Goal: Task Accomplishment & Management: Manage account settings

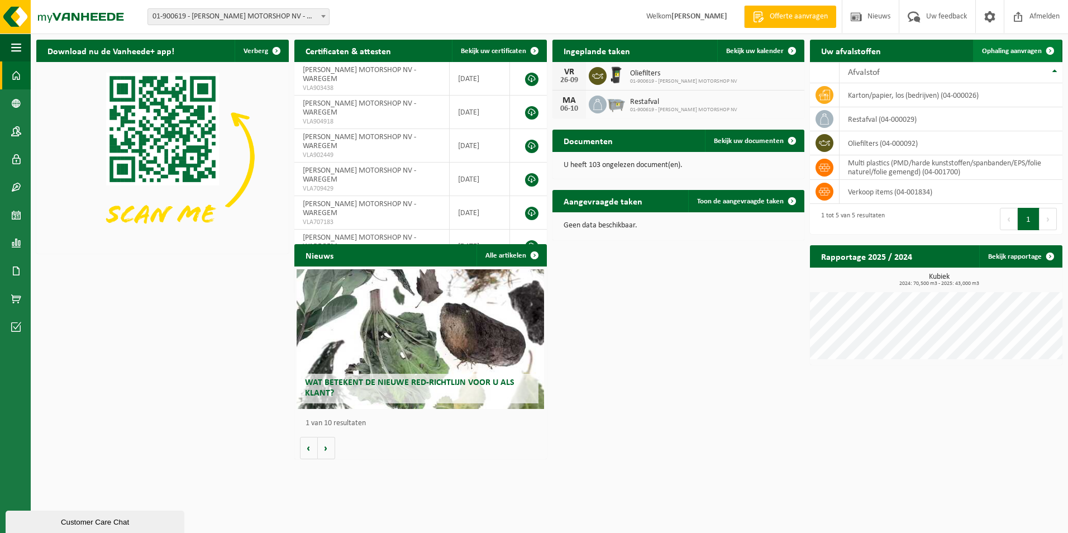
click at [1018, 50] on span "Ophaling aanvragen" at bounding box center [1012, 50] width 60 height 7
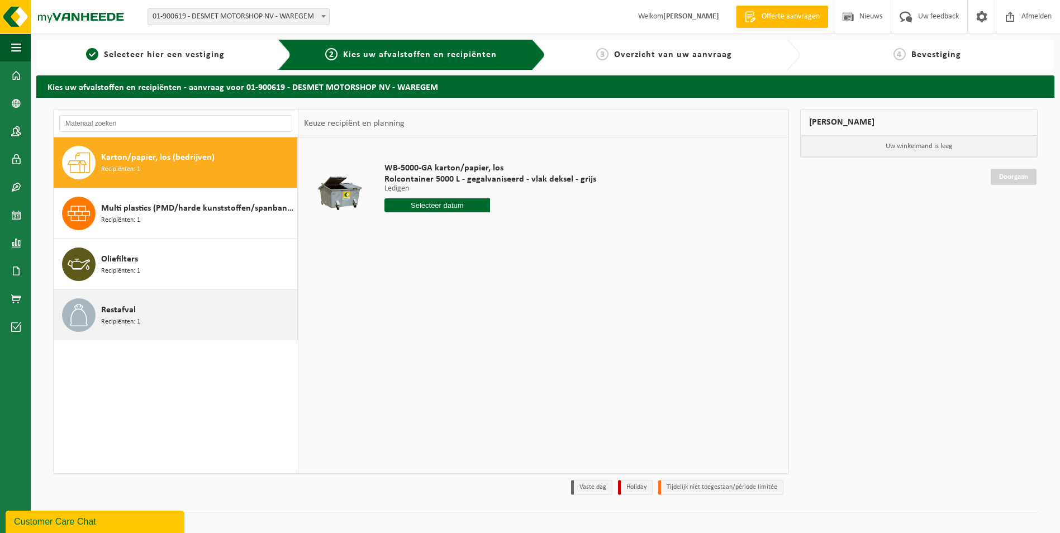
click at [135, 315] on span "Restafval" at bounding box center [118, 309] width 35 height 13
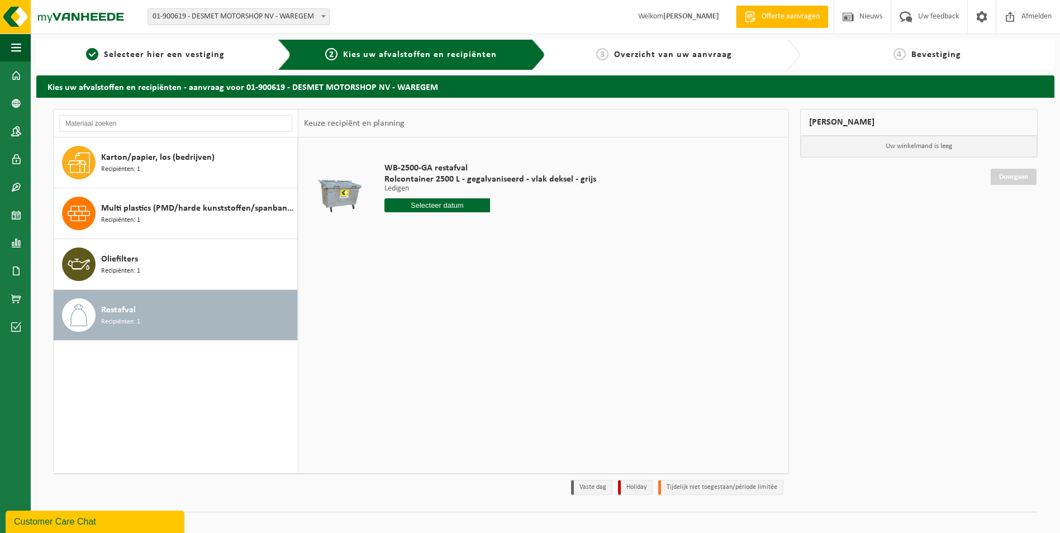
click at [426, 205] on input "text" at bounding box center [437, 205] width 106 height 14
click at [392, 338] on div "29" at bounding box center [395, 340] width 20 height 18
type input "Van [DATE]"
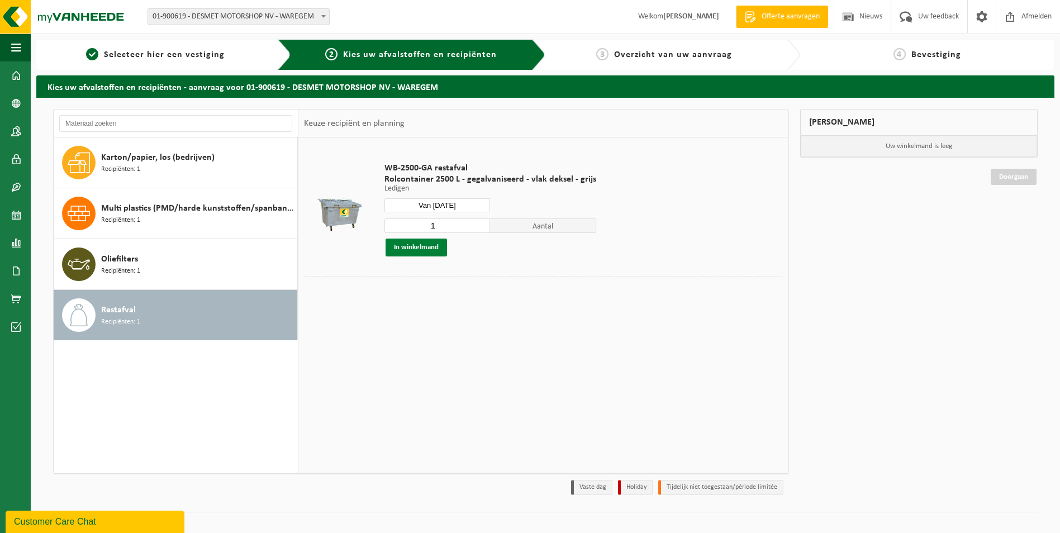
click at [433, 251] on button "In winkelmand" at bounding box center [415, 248] width 61 height 18
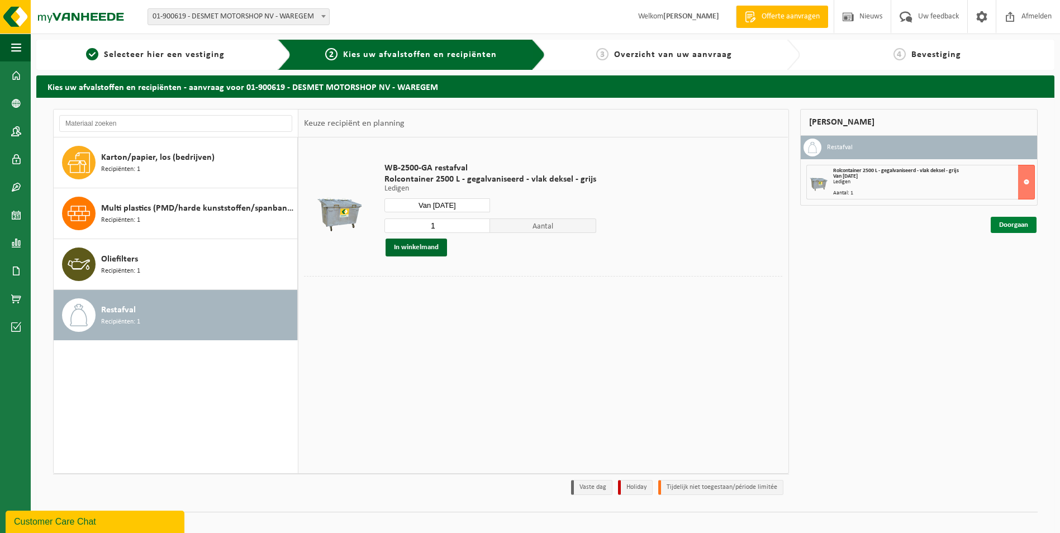
click at [1029, 227] on link "Doorgaan" at bounding box center [1013, 225] width 46 height 16
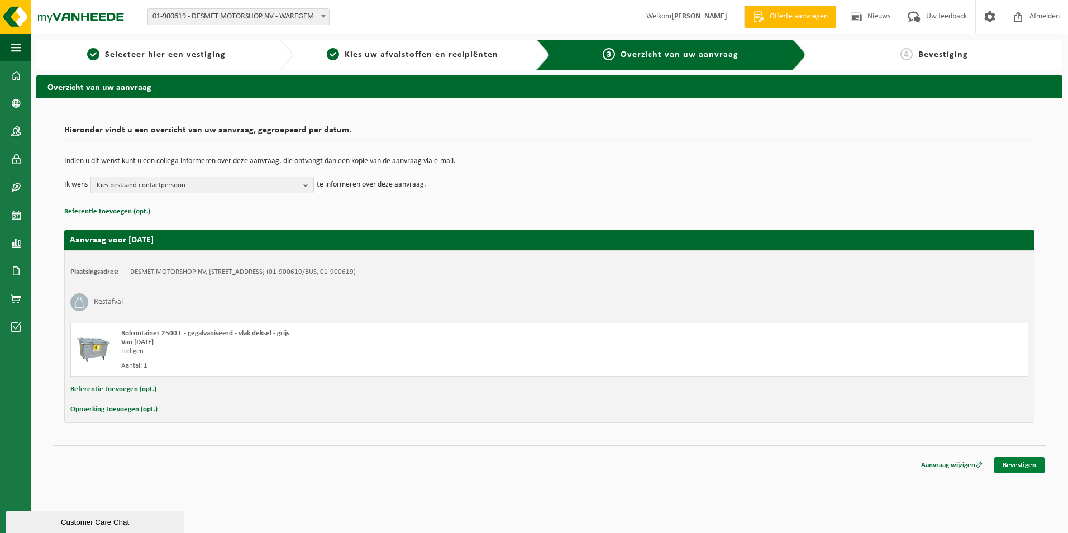
click at [1019, 458] on link "Bevestigen" at bounding box center [1019, 465] width 50 height 16
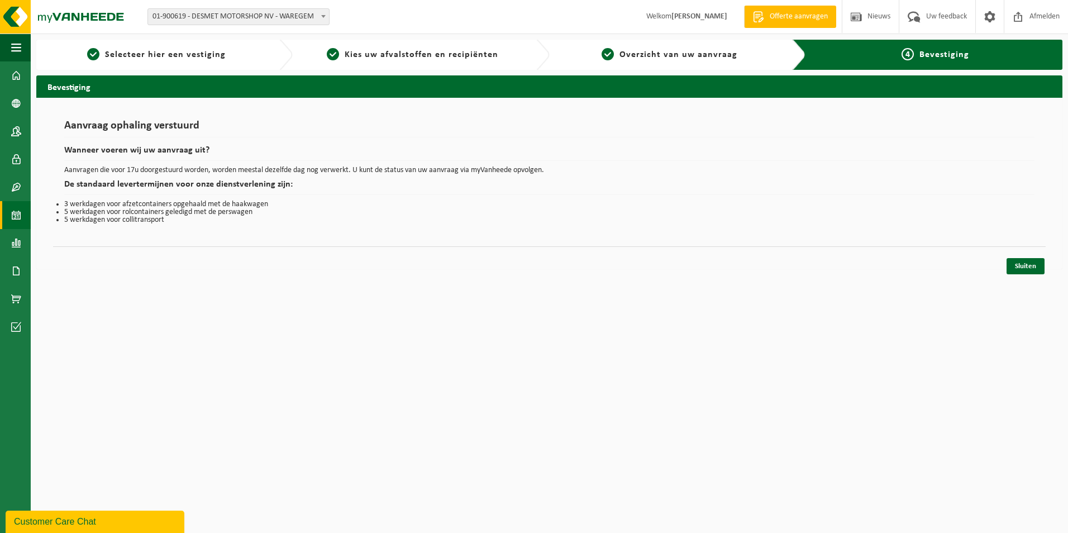
click at [11, 221] on link "Kalender" at bounding box center [15, 215] width 31 height 28
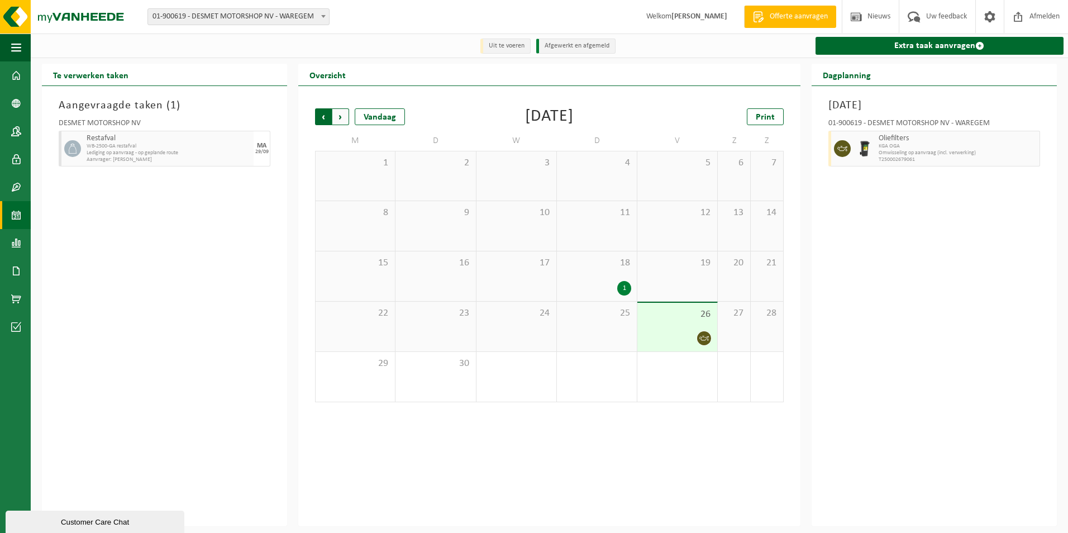
click at [337, 121] on span "Volgende" at bounding box center [340, 116] width 17 height 17
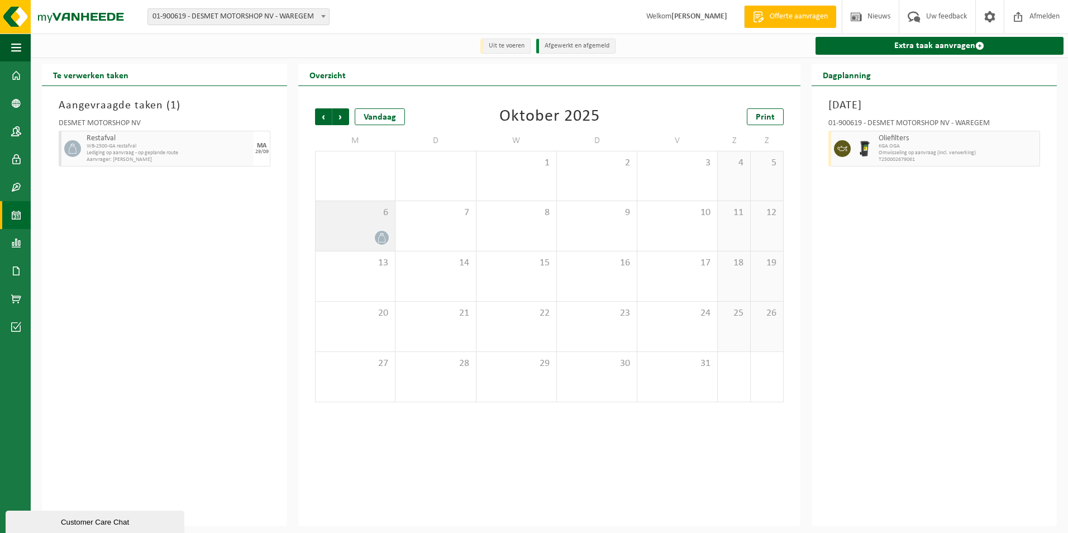
click at [384, 226] on div "6" at bounding box center [355, 226] width 79 height 50
drag, startPoint x: 384, startPoint y: 227, endPoint x: 384, endPoint y: 238, distance: 11.2
click at [384, 238] on icon at bounding box center [381, 237] width 9 height 9
click at [383, 239] on icon at bounding box center [381, 237] width 9 height 9
click at [336, 227] on div "6" at bounding box center [355, 226] width 79 height 50
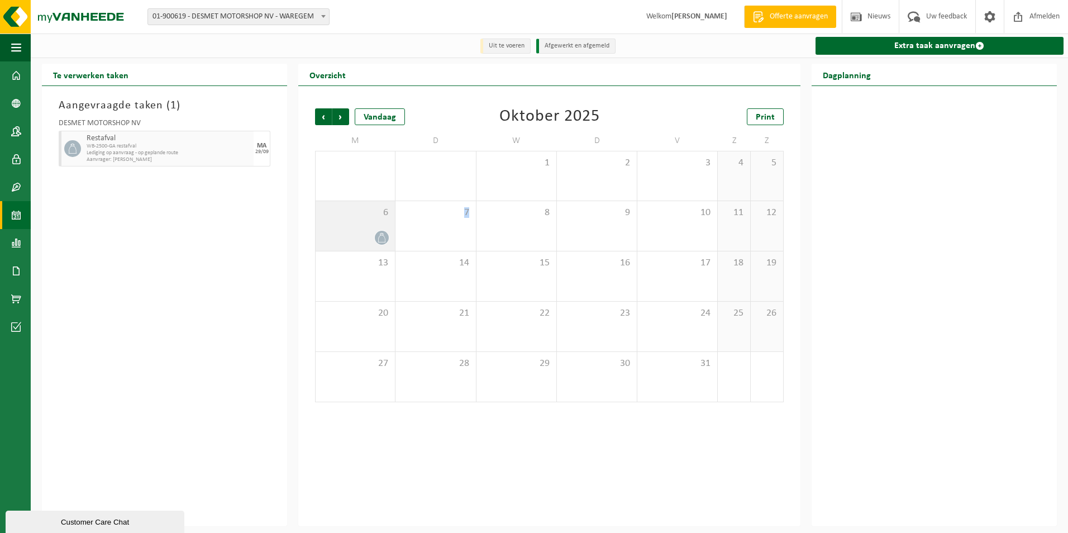
click at [336, 227] on div "6" at bounding box center [355, 226] width 79 height 50
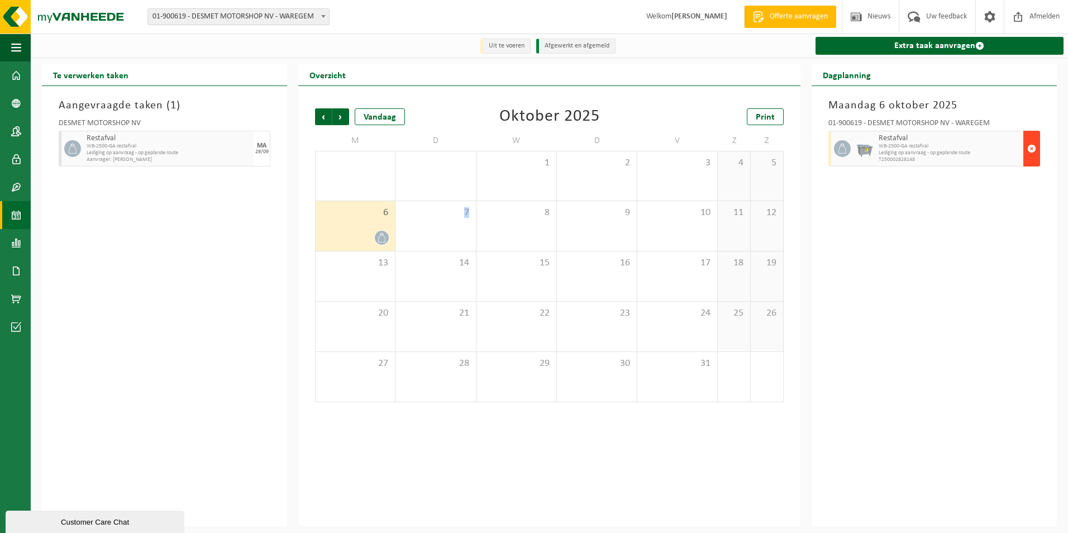
click at [1031, 150] on span "button" at bounding box center [1031, 148] width 9 height 22
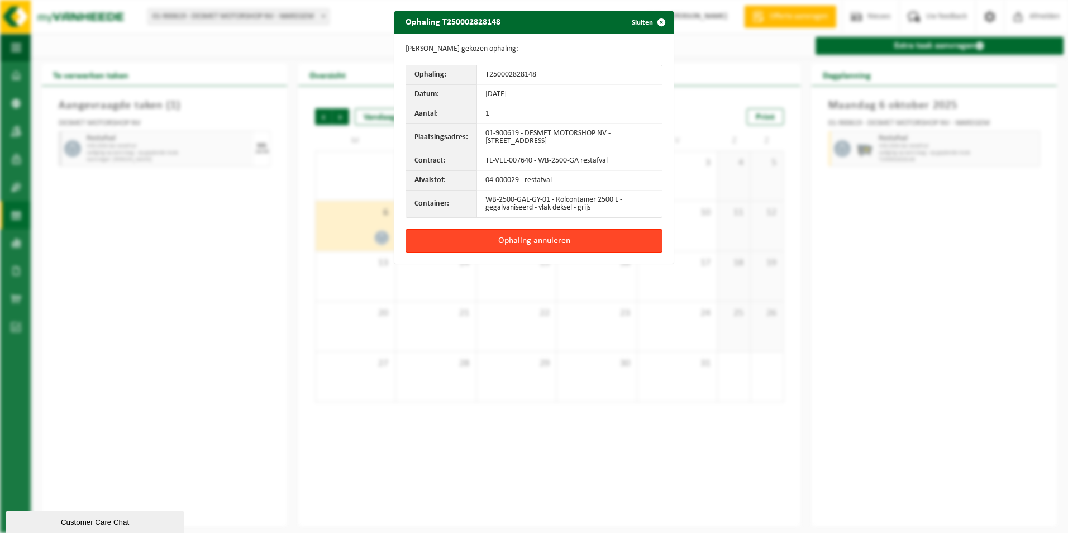
click at [592, 238] on button "Ophaling annuleren" at bounding box center [534, 240] width 257 height 23
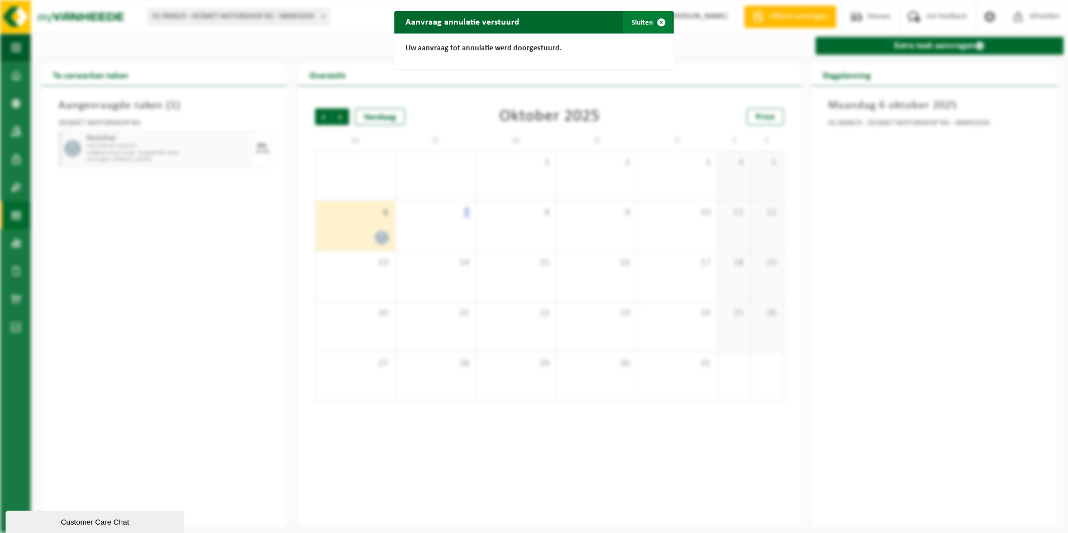
click at [650, 19] on span "button" at bounding box center [661, 22] width 22 height 22
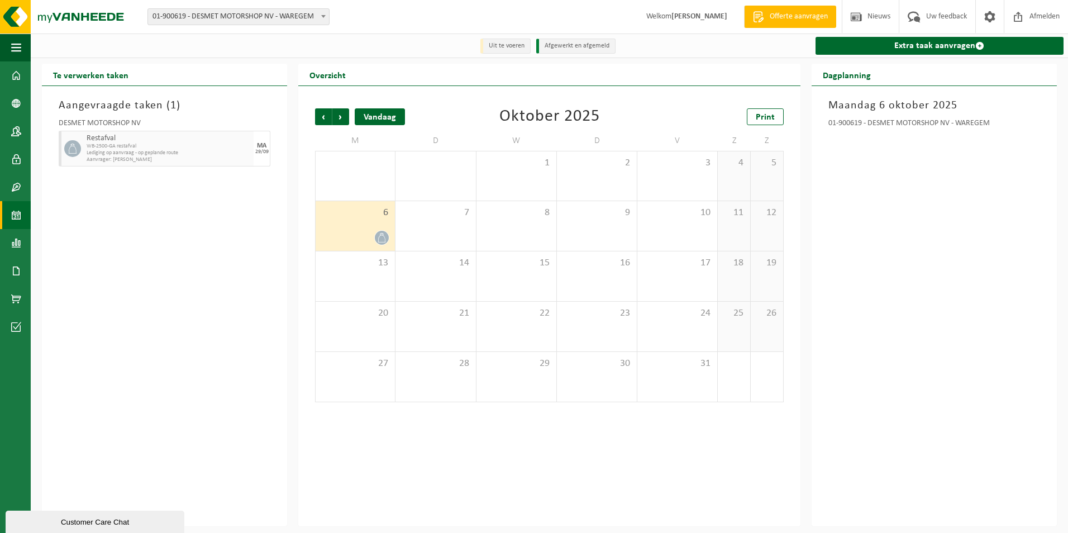
click at [368, 117] on div "Vandaag" at bounding box center [380, 116] width 50 height 17
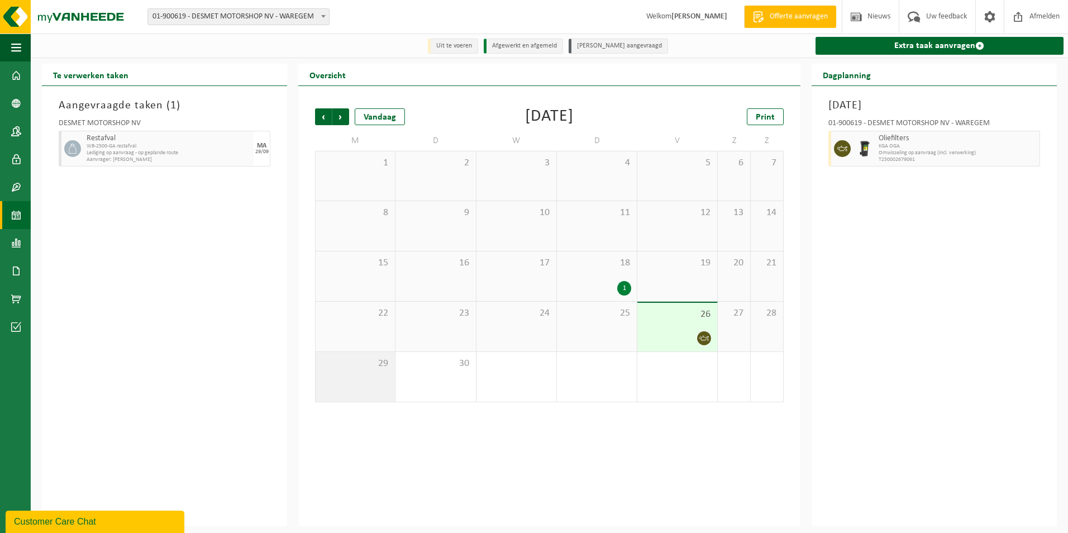
click at [381, 369] on span "29" at bounding box center [355, 364] width 68 height 12
